Goal: Task Accomplishment & Management: Complete application form

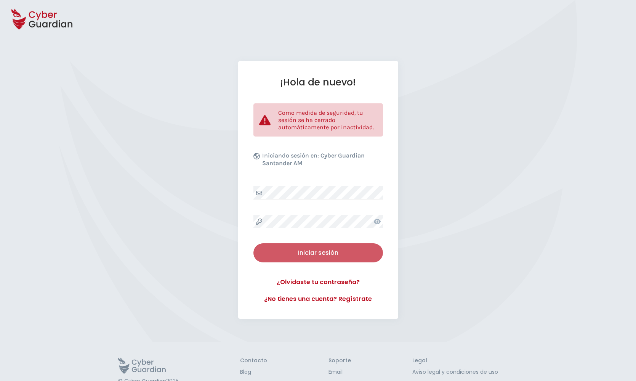
click at [341, 250] on div "Iniciar sesión" at bounding box center [318, 252] width 118 height 9
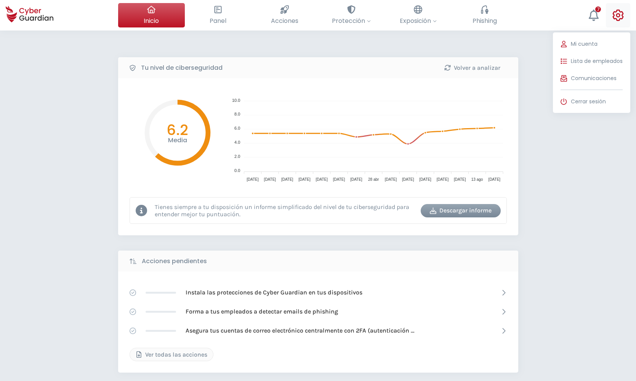
click at [617, 14] on icon at bounding box center [618, 15] width 11 height 11
click at [621, 14] on icon at bounding box center [617, 15] width 11 height 11
click at [582, 58] on span "Lista de empleados" at bounding box center [597, 61] width 52 height 8
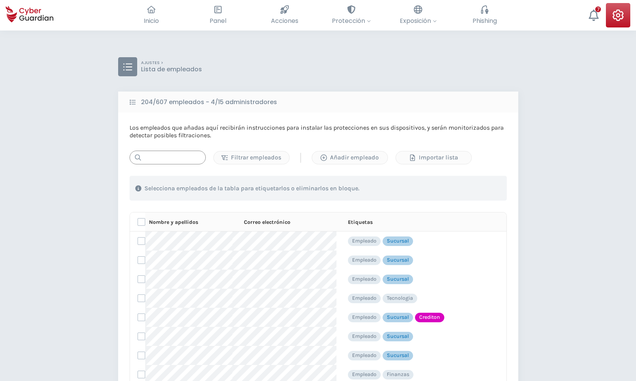
click at [163, 160] on input "text" at bounding box center [168, 157] width 76 height 14
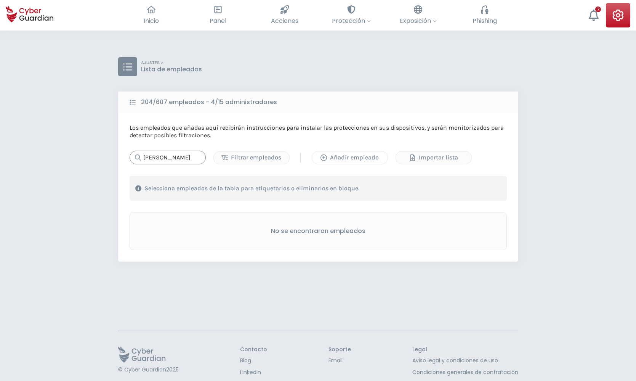
type input "[PERSON_NAME]"
click at [328, 154] on div "Añadir empleado" at bounding box center [350, 157] width 64 height 9
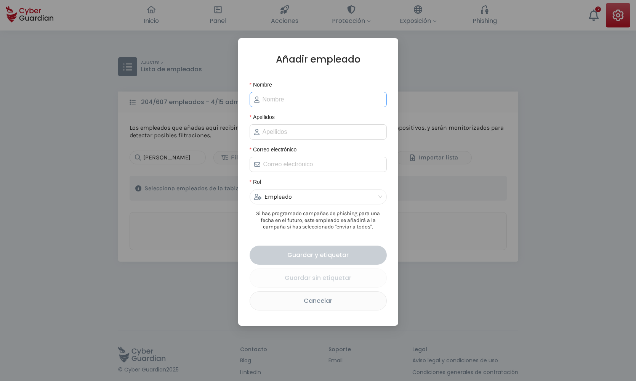
click at [273, 106] on span at bounding box center [318, 99] width 137 height 15
type input "[PERSON_NAME]"
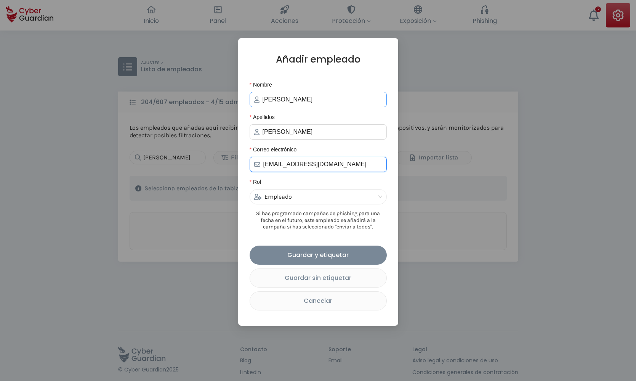
type input "[EMAIL_ADDRESS][DOMAIN_NAME]"
click at [321, 104] on input "[PERSON_NAME]" at bounding box center [322, 99] width 120 height 9
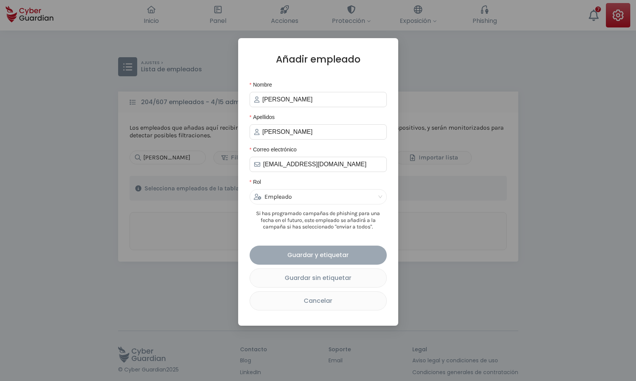
click at [302, 252] on div "Guardar y etiquetar" at bounding box center [318, 255] width 126 height 10
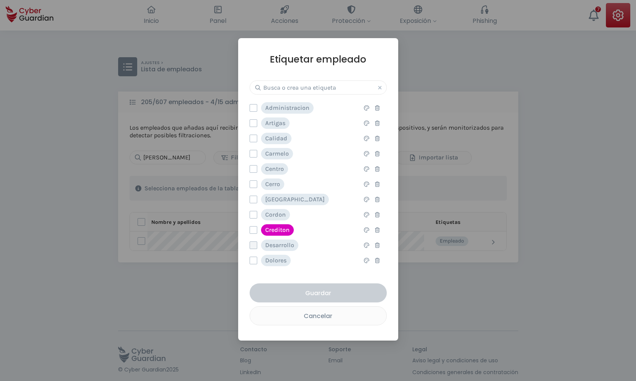
click at [253, 245] on label at bounding box center [254, 245] width 8 height 8
click at [250, 245] on input "checkbox" at bounding box center [250, 245] width 0 height 7
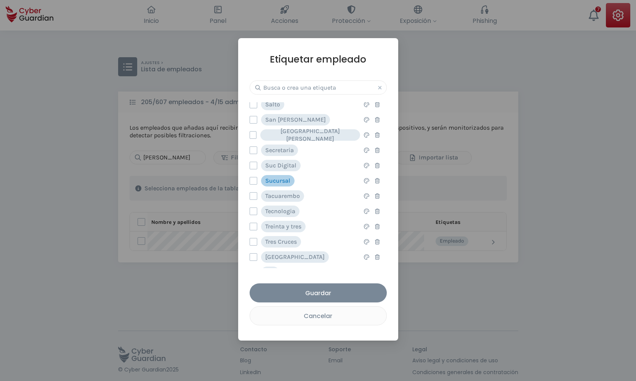
scroll to position [521, 0]
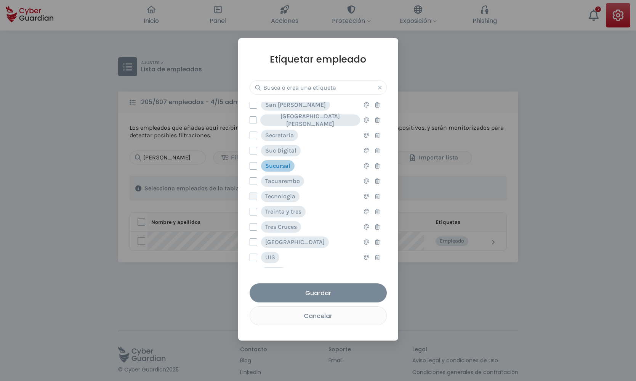
click at [254, 196] on label at bounding box center [254, 196] width 8 height 8
click at [250, 196] on input "checkbox" at bounding box center [250, 196] width 0 height 7
click at [326, 291] on div "Guardar" at bounding box center [318, 293] width 126 height 10
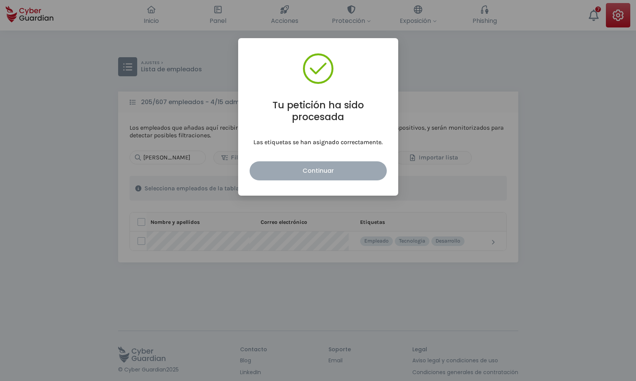
click at [323, 175] on div "Continuar" at bounding box center [318, 171] width 126 height 10
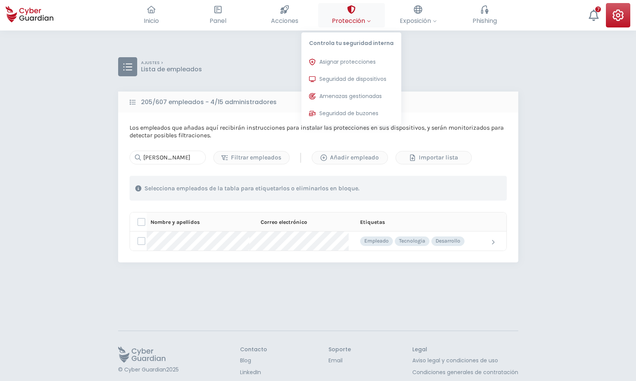
click at [346, 17] on span "Protección" at bounding box center [351, 21] width 39 height 10
click at [338, 59] on span "Asignar protecciones" at bounding box center [347, 62] width 56 height 8
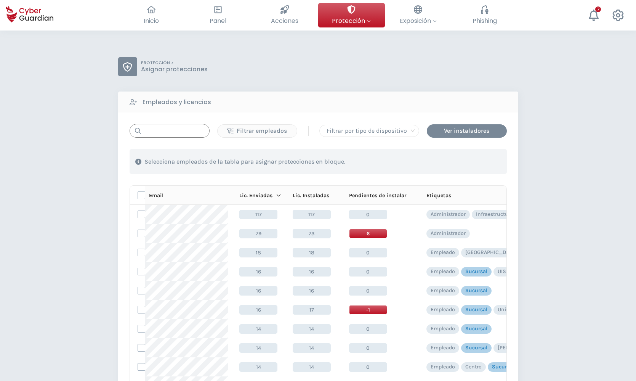
click at [165, 131] on input "text" at bounding box center [170, 131] width 80 height 14
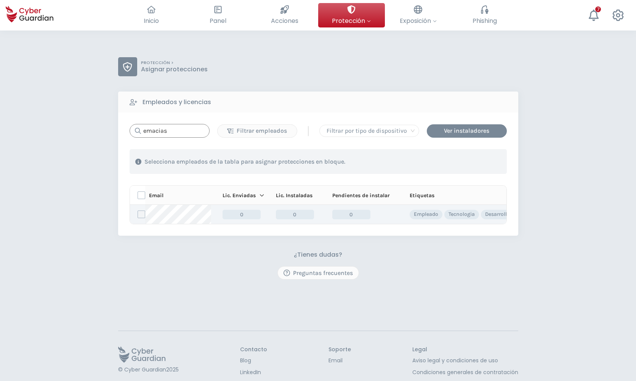
type input "emacias"
click at [144, 213] on label at bounding box center [142, 214] width 8 height 8
click at [138, 213] on input "checkbox" at bounding box center [138, 214] width 0 height 7
click at [436, 164] on div "Asignar protecciones" at bounding box center [460, 161] width 69 height 9
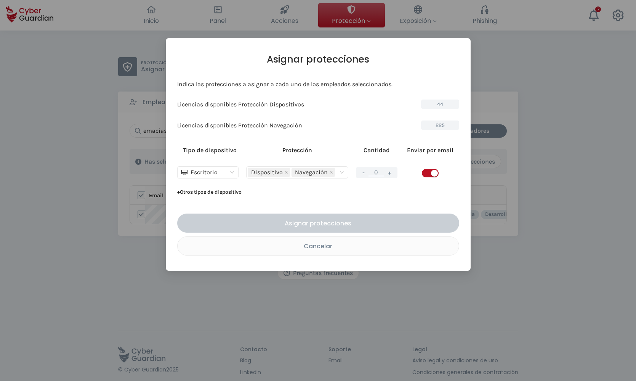
click at [233, 172] on span "Escritorio" at bounding box center [207, 171] width 53 height 11
click at [211, 200] on div "Servidor" at bounding box center [207, 199] width 49 height 8
click at [393, 173] on button "+" at bounding box center [389, 173] width 9 height 10
type input "1"
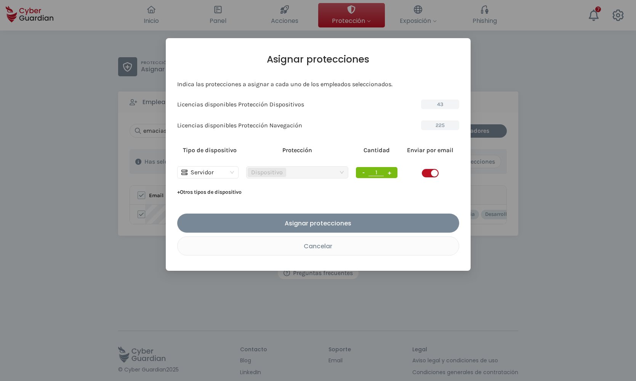
click at [422, 172] on td at bounding box center [430, 171] width 58 height 27
click at [426, 173] on span "button" at bounding box center [430, 173] width 17 height 8
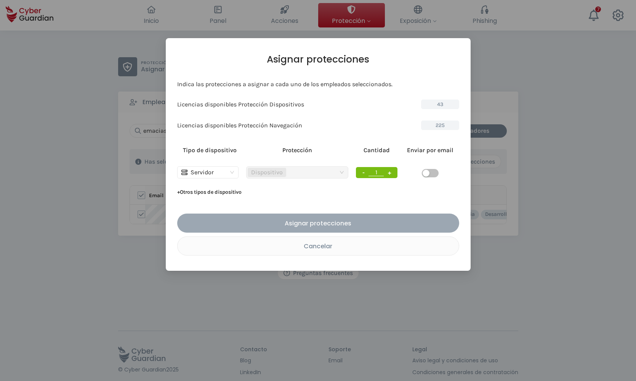
click at [346, 222] on div "Asignar protecciones" at bounding box center [318, 223] width 270 height 10
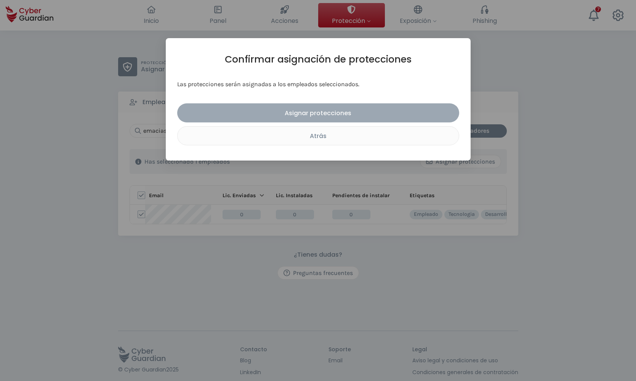
click at [333, 114] on div "Asignar protecciones" at bounding box center [318, 113] width 270 height 10
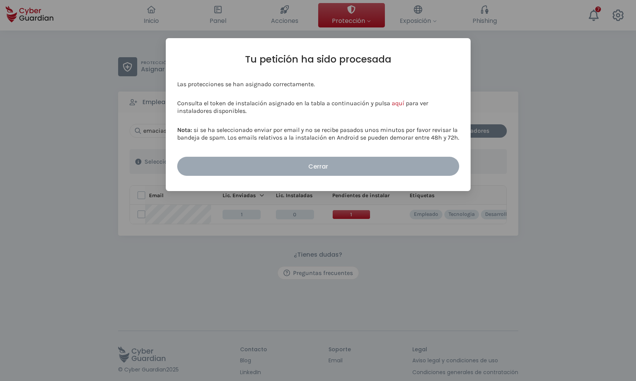
click at [310, 167] on div "Cerrar" at bounding box center [318, 167] width 270 height 10
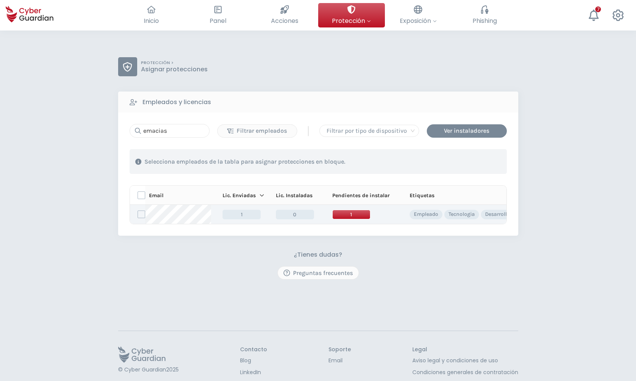
click at [351, 214] on span "1" at bounding box center [351, 215] width 38 height 10
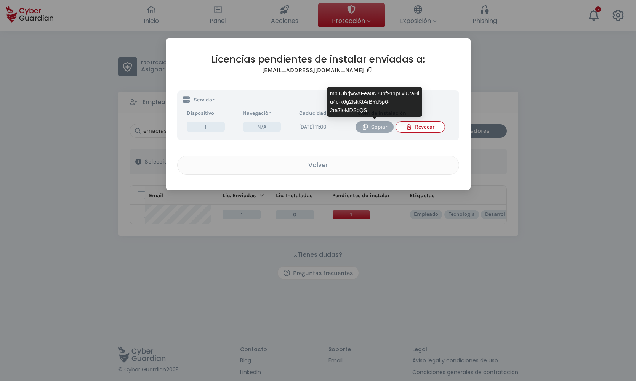
click at [368, 128] on div "Copiar" at bounding box center [374, 127] width 27 height 8
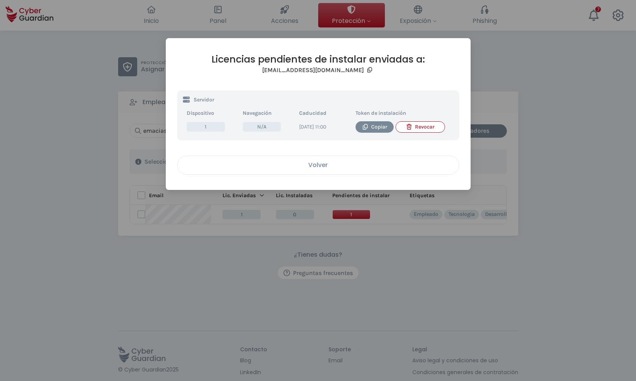
click at [335, 170] on div "Volver" at bounding box center [318, 165] width 270 height 10
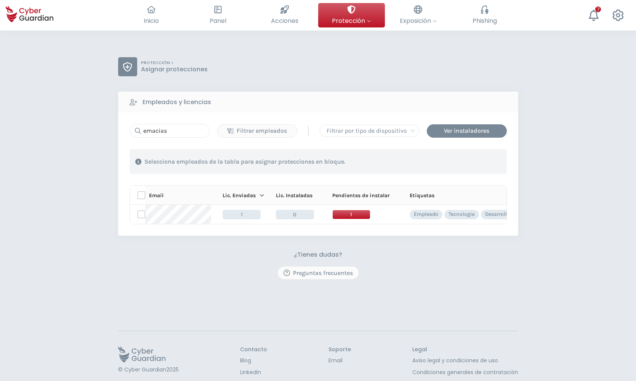
click at [417, 169] on div "Selecciona empleados de la tabla para asignar protecciones en bloque." at bounding box center [318, 161] width 377 height 25
click at [455, 133] on div "Ver instaladores" at bounding box center [466, 130] width 69 height 9
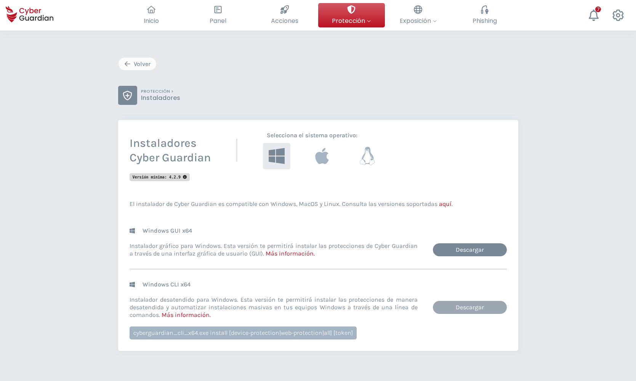
click at [472, 309] on link "Descargar" at bounding box center [470, 307] width 74 height 13
click at [591, 338] on div "Volver PROTECCIÓN > Instaladores Instaladores Cyber Guardian Selecciona el sist…" at bounding box center [318, 249] width 636 height 439
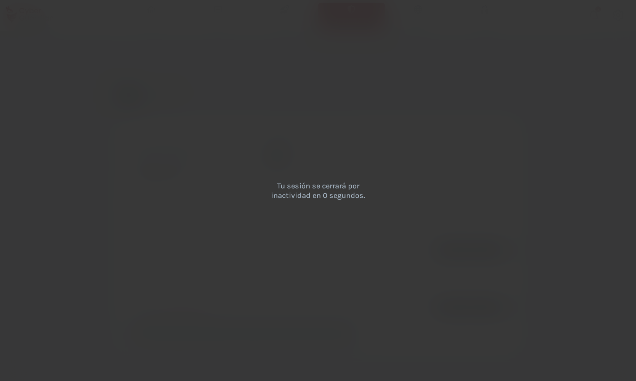
click at [226, 343] on div "Tu sesión se cerrará por inactividad en 0 segundos." at bounding box center [318, 190] width 636 height 381
click at [34, 364] on div "Tu sesión se cerrará por inactividad en 0 segundos." at bounding box center [318, 190] width 636 height 381
